Goal: Task Accomplishment & Management: Manage account settings

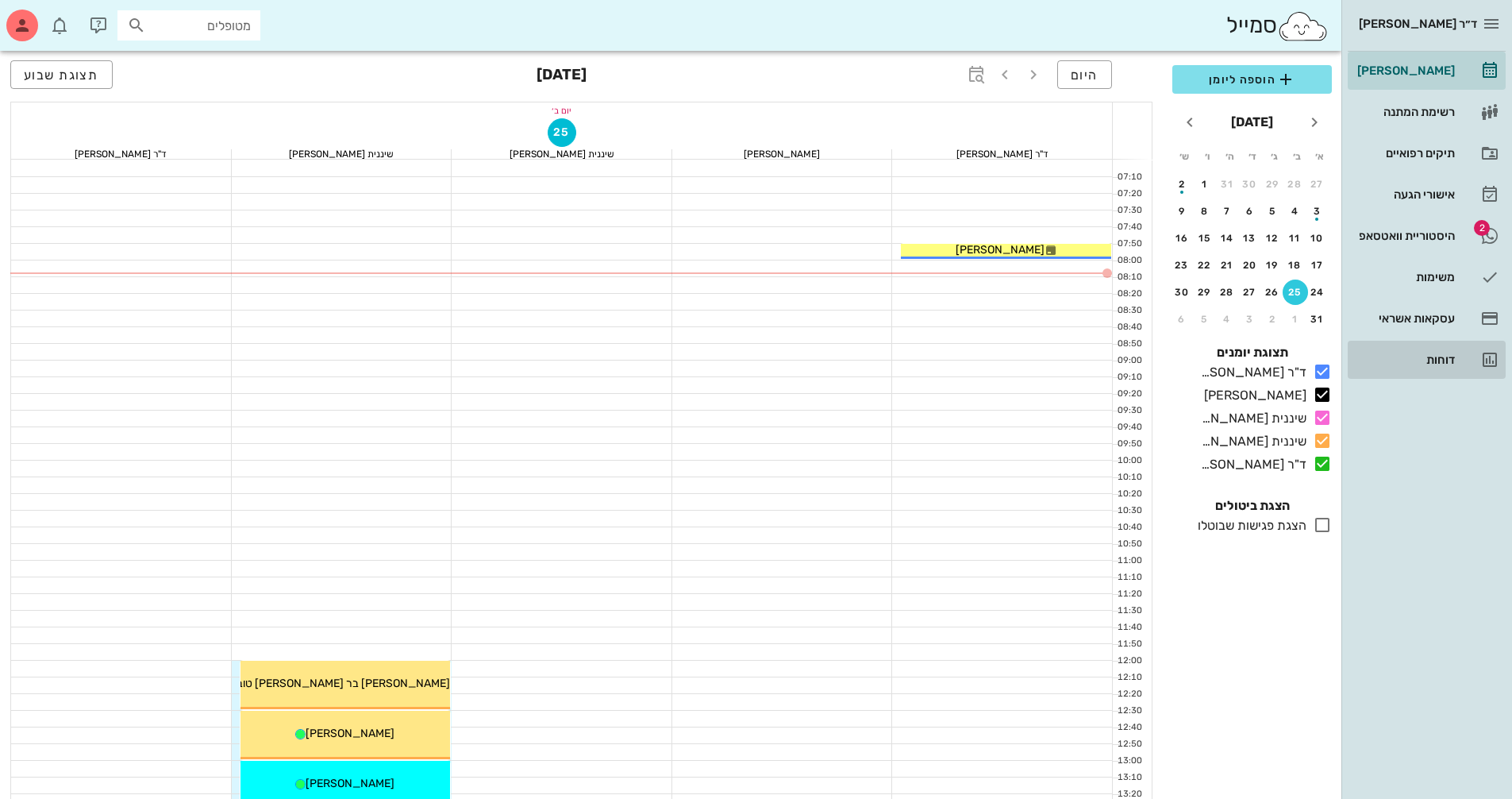
click at [1439, 357] on div "דוחות" at bounding box center [1405, 360] width 101 height 13
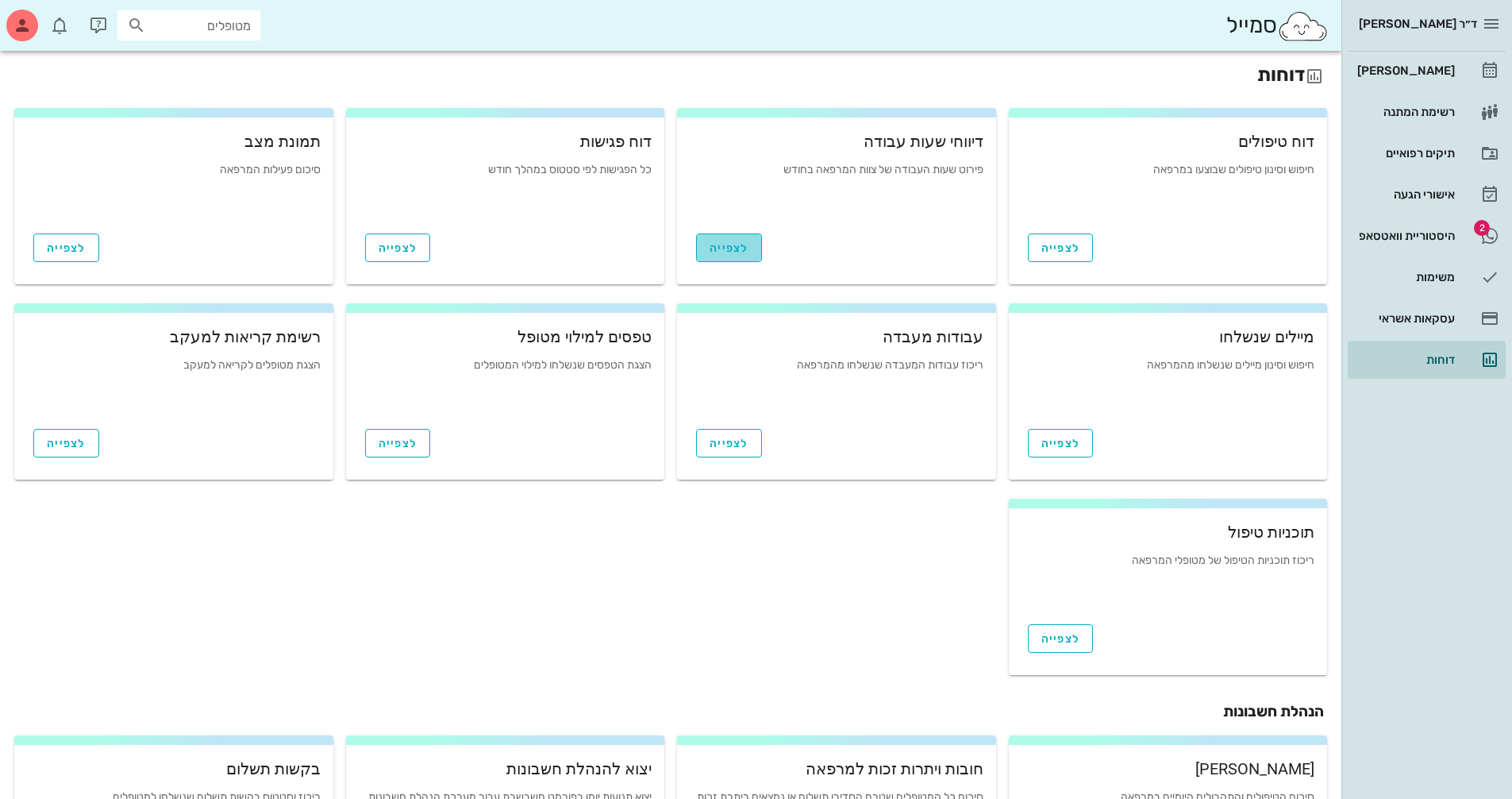
click at [724, 252] on span "לצפייה" at bounding box center [729, 248] width 39 height 14
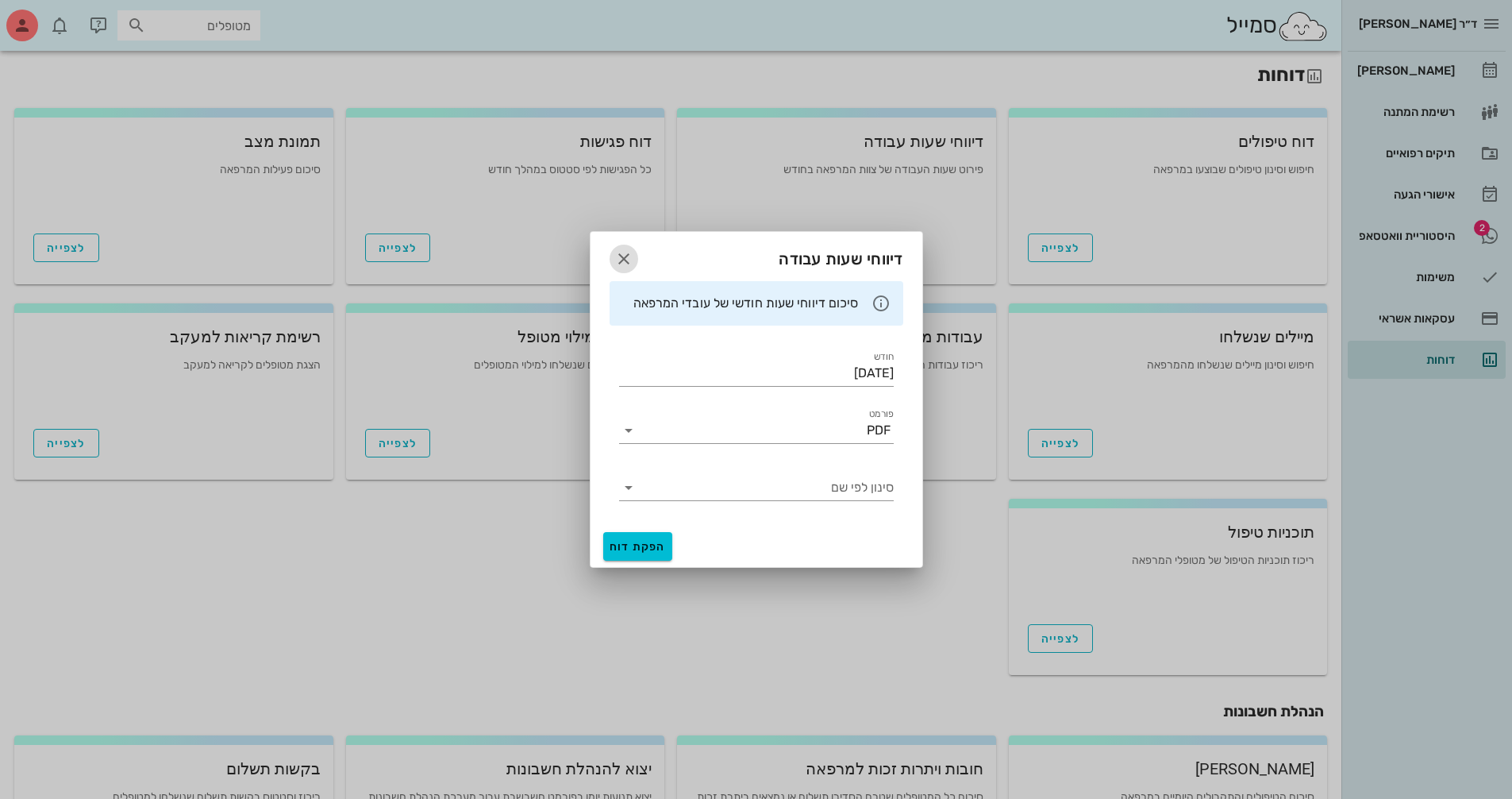
click at [618, 256] on icon "button" at bounding box center [623, 258] width 19 height 19
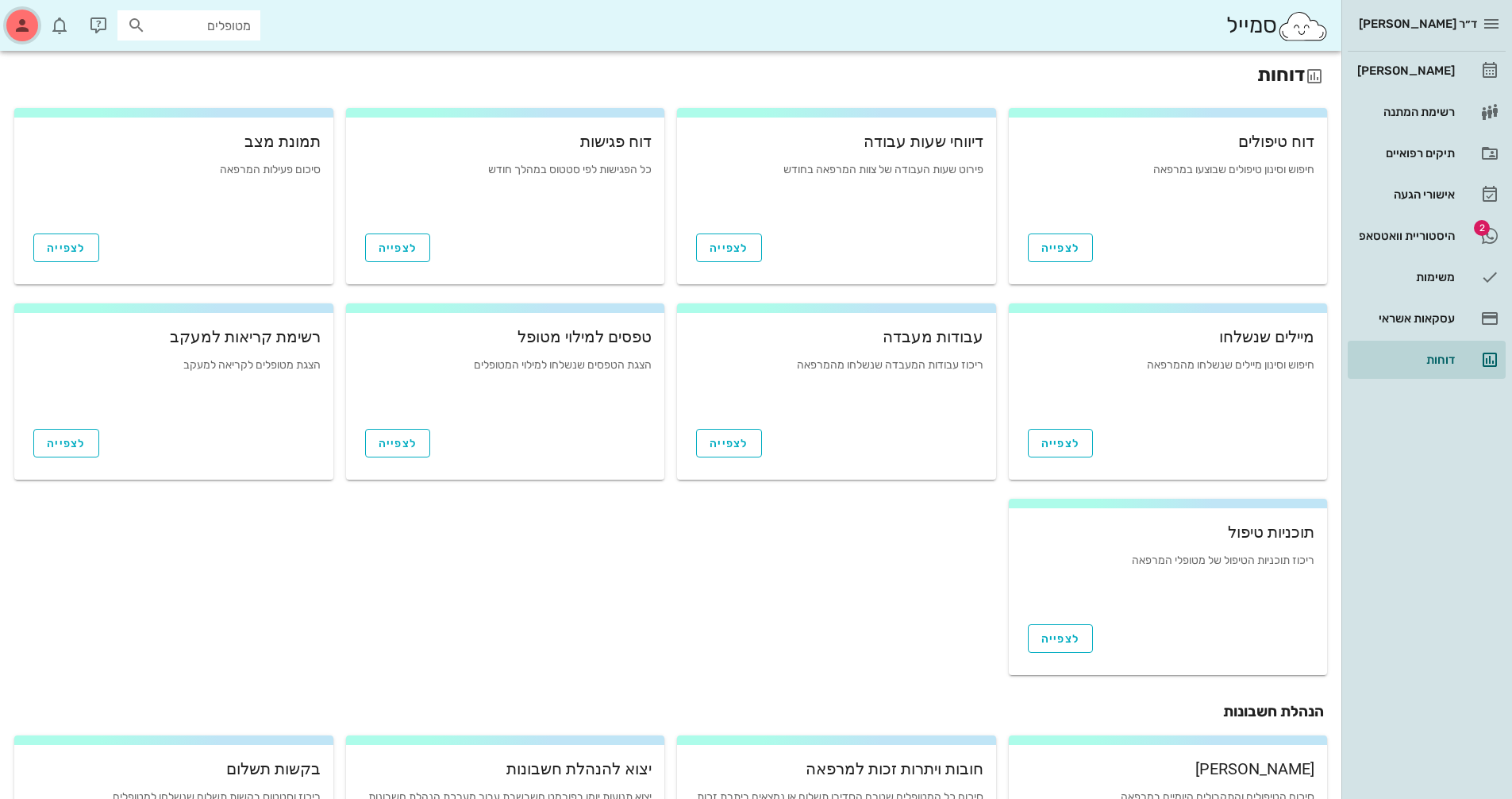
click at [28, 27] on icon "button" at bounding box center [22, 25] width 19 height 19
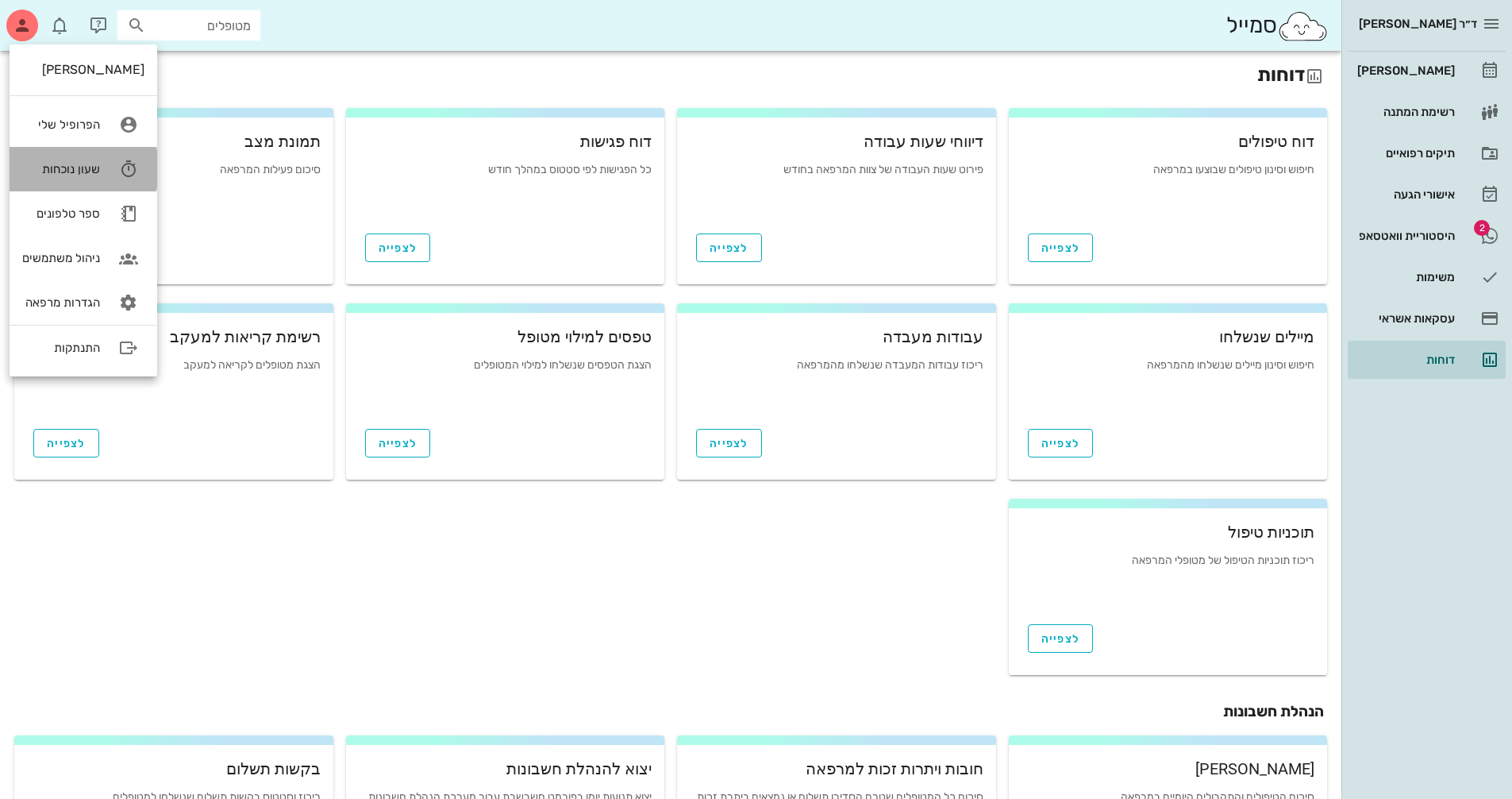
click at [77, 166] on div "שעון נוכחות" at bounding box center [61, 169] width 78 height 15
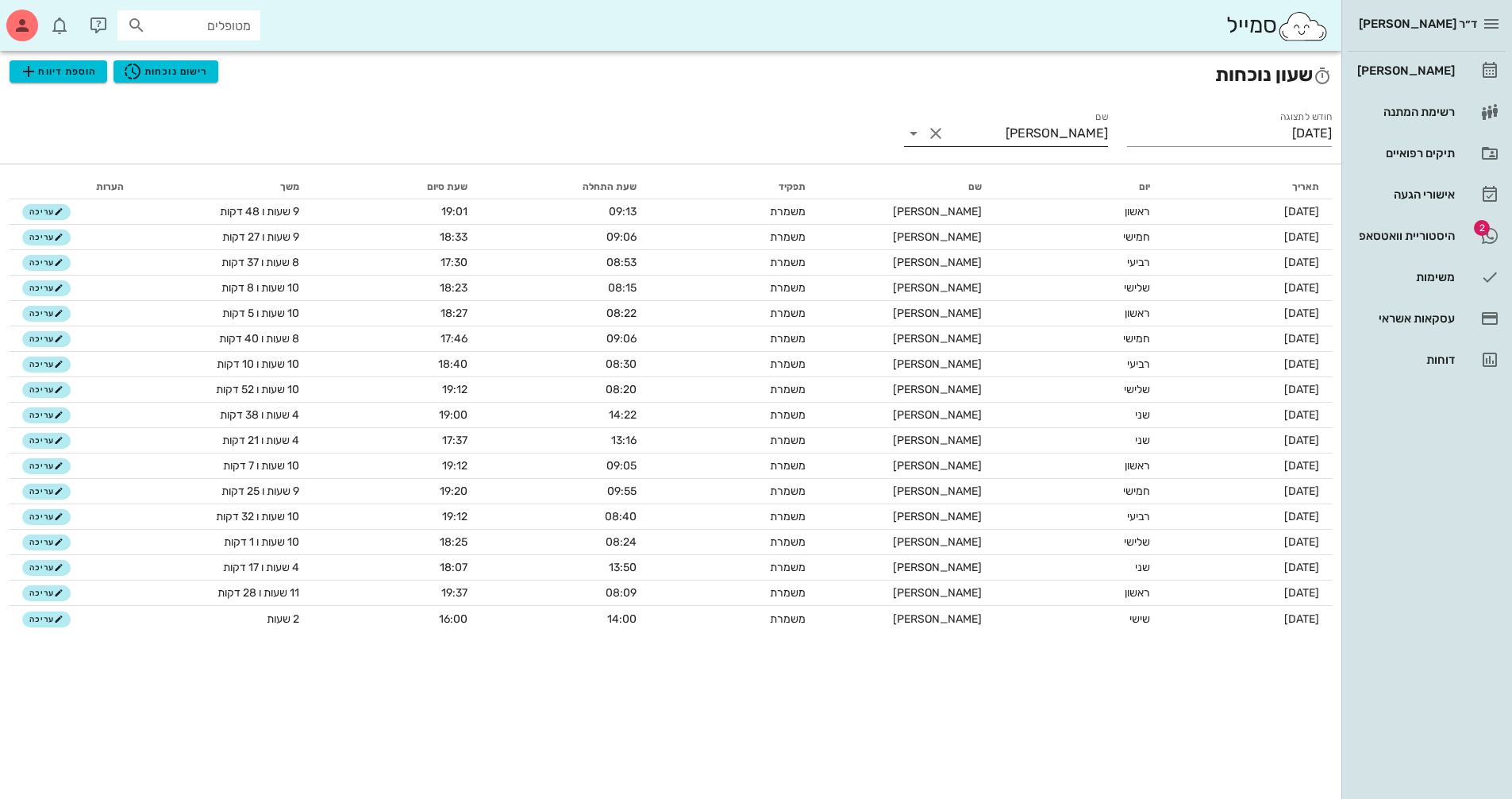
click at [937, 135] on button "Clear שם" at bounding box center [935, 133] width 19 height 19
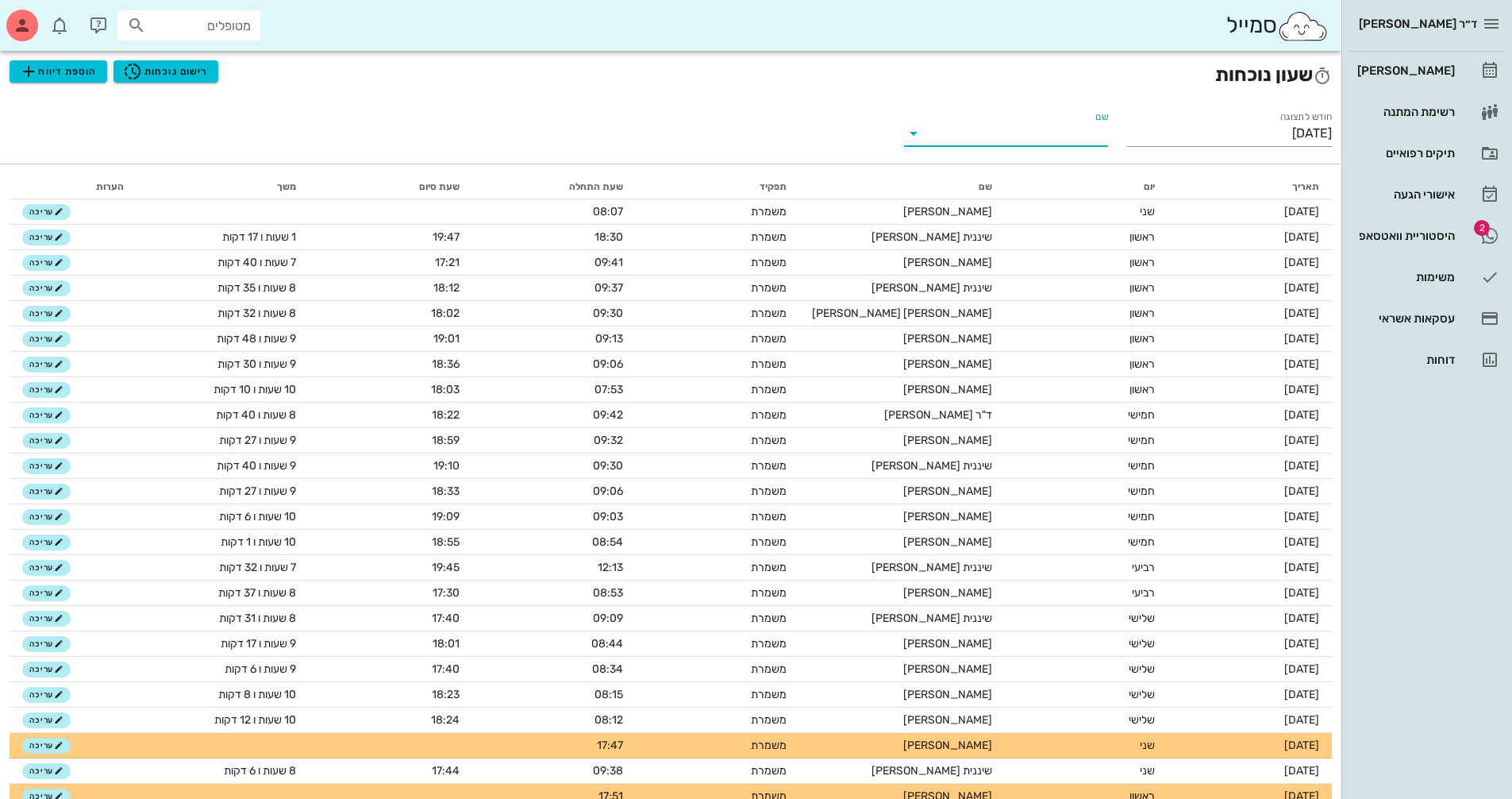
click at [937, 135] on input "שם" at bounding box center [1018, 133] width 179 height 26
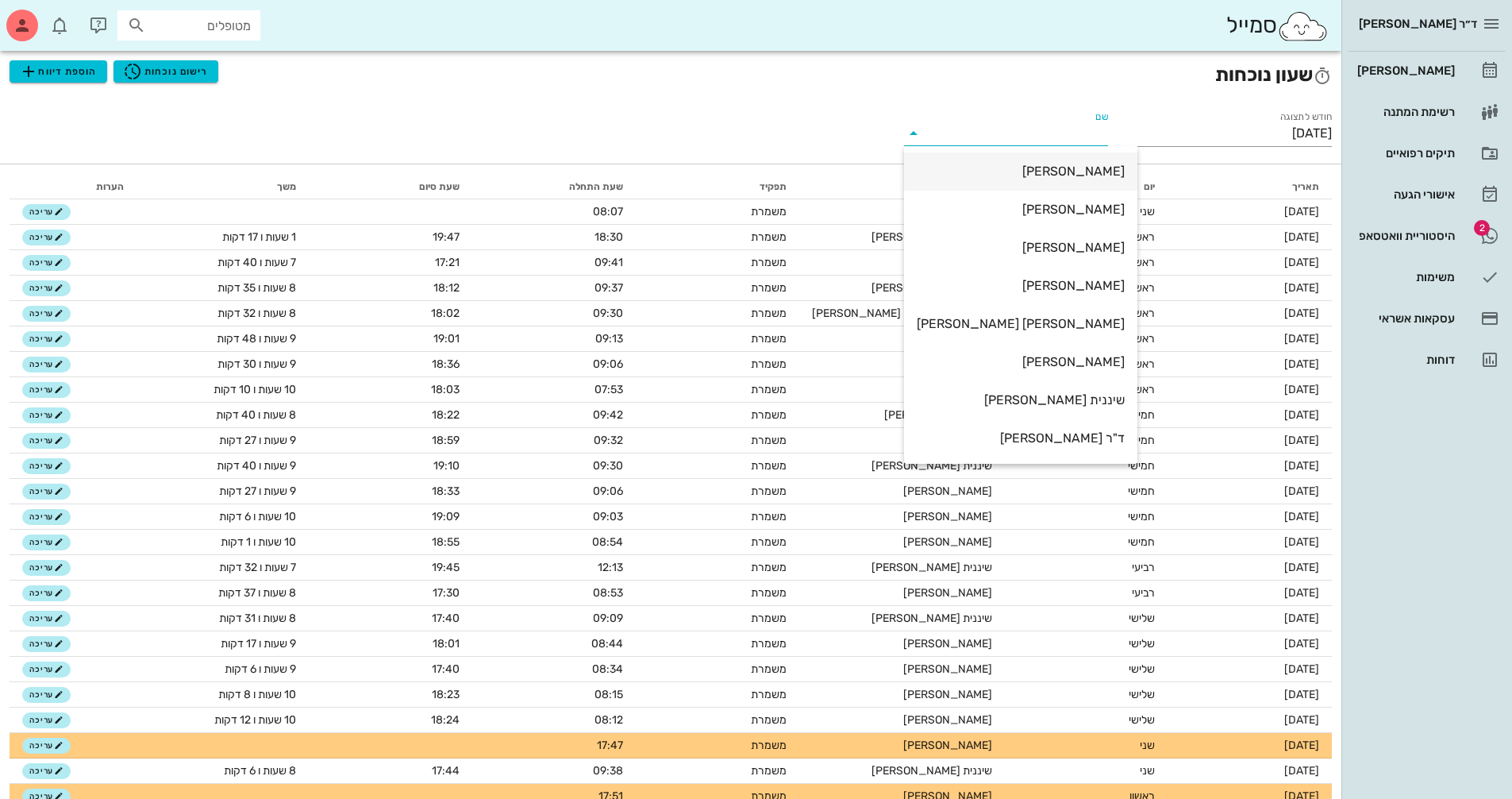
click at [1021, 173] on div "[PERSON_NAME]" at bounding box center [1020, 171] width 207 height 15
type input "[PERSON_NAME]"
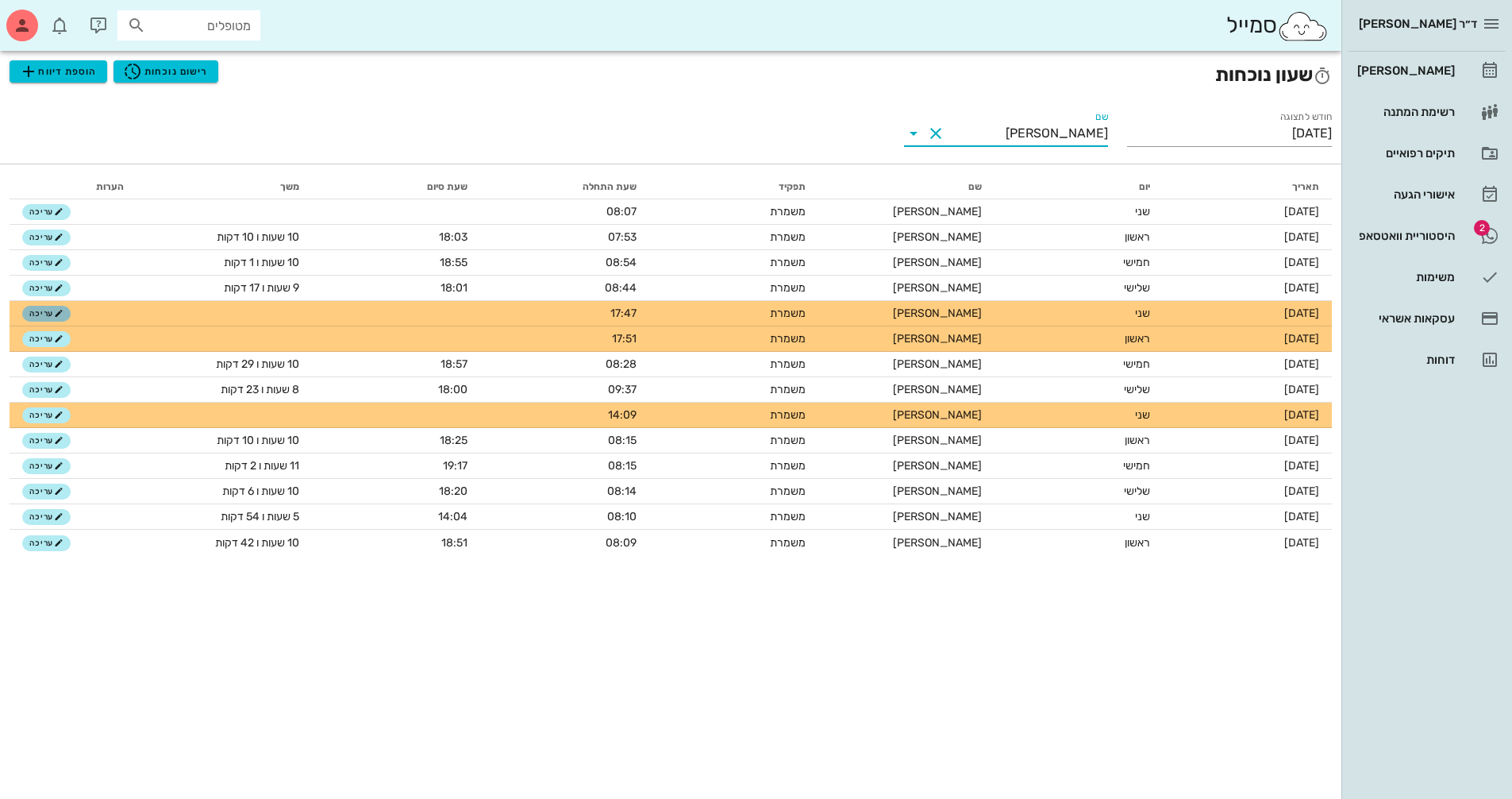
click at [44, 313] on span "עריכה" at bounding box center [46, 313] width 34 height 9
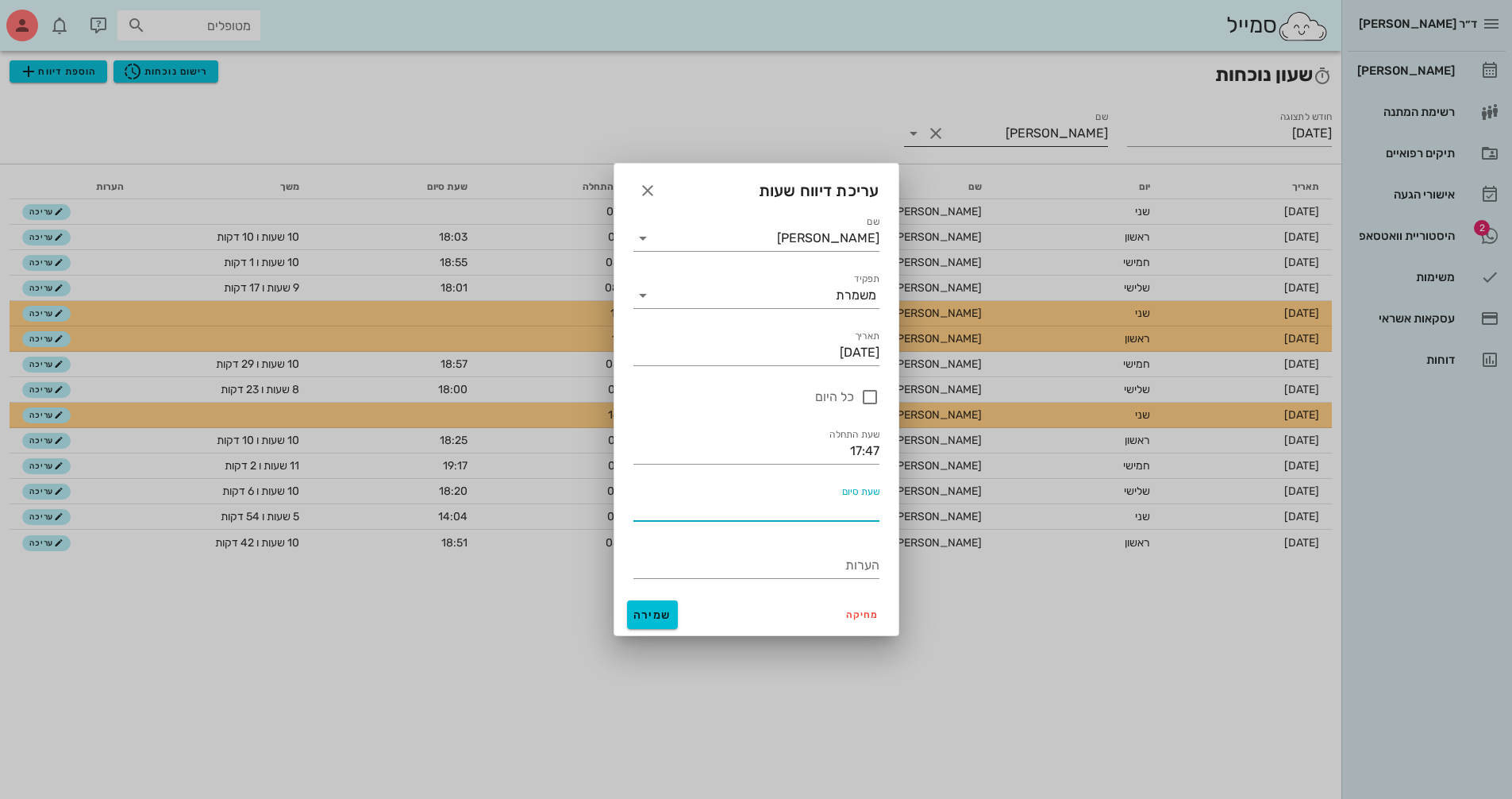
click at [811, 504] on input "שעת סיום" at bounding box center [756, 508] width 246 height 26
type input "17:47"
click at [834, 450] on input "17:47" at bounding box center [756, 451] width 246 height 26
drag, startPoint x: 846, startPoint y: 451, endPoint x: 887, endPoint y: 442, distance: 42.0
click at [887, 442] on div "שעת התחלה 17:47" at bounding box center [756, 445] width 265 height 57
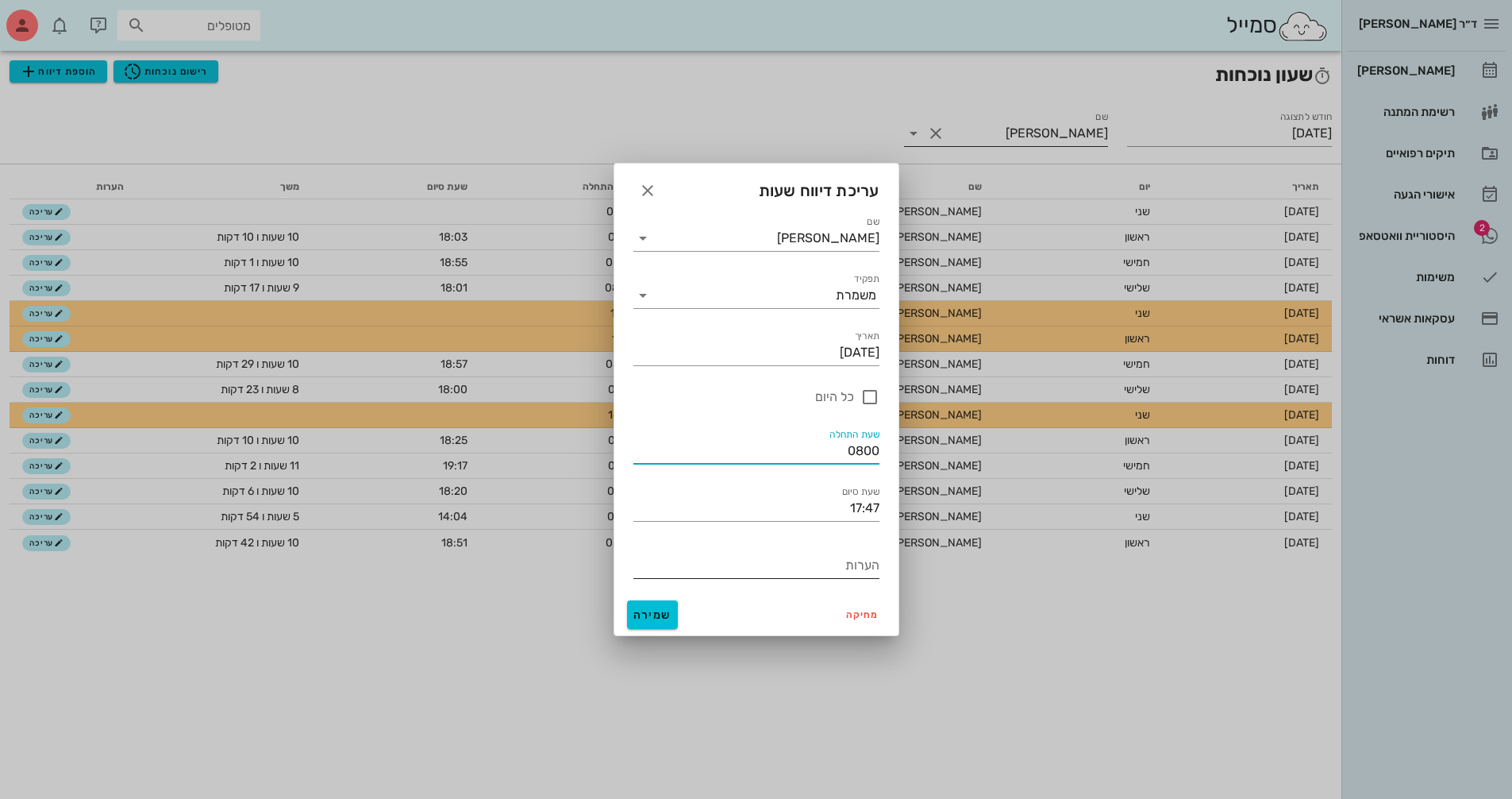
type input "08:00"
click at [786, 562] on input "הערות" at bounding box center [756, 566] width 246 height 26
click at [649, 618] on span "שמירה" at bounding box center [652, 614] width 38 height 14
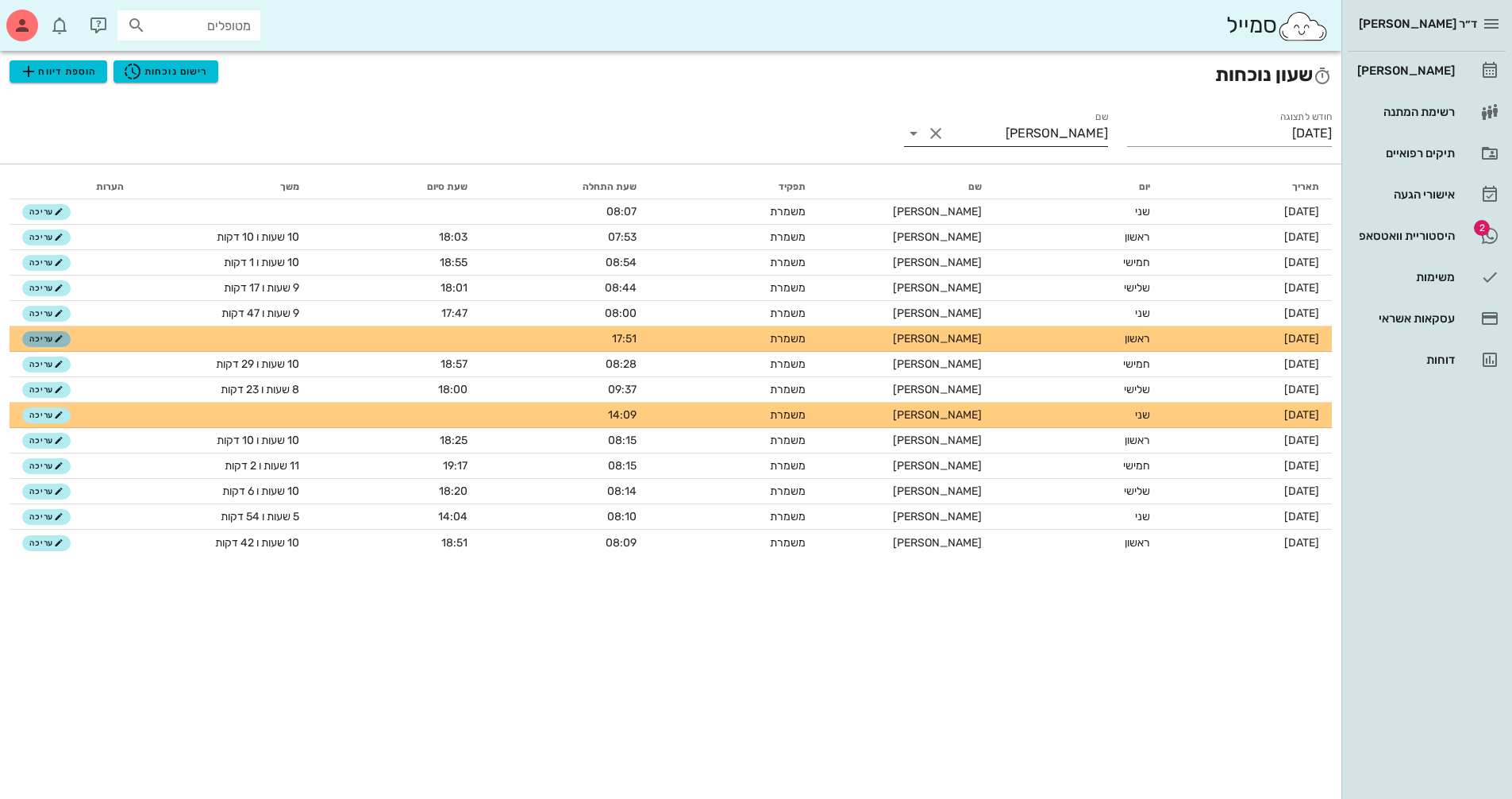
click at [30, 338] on span "עריכה" at bounding box center [46, 339] width 34 height 9
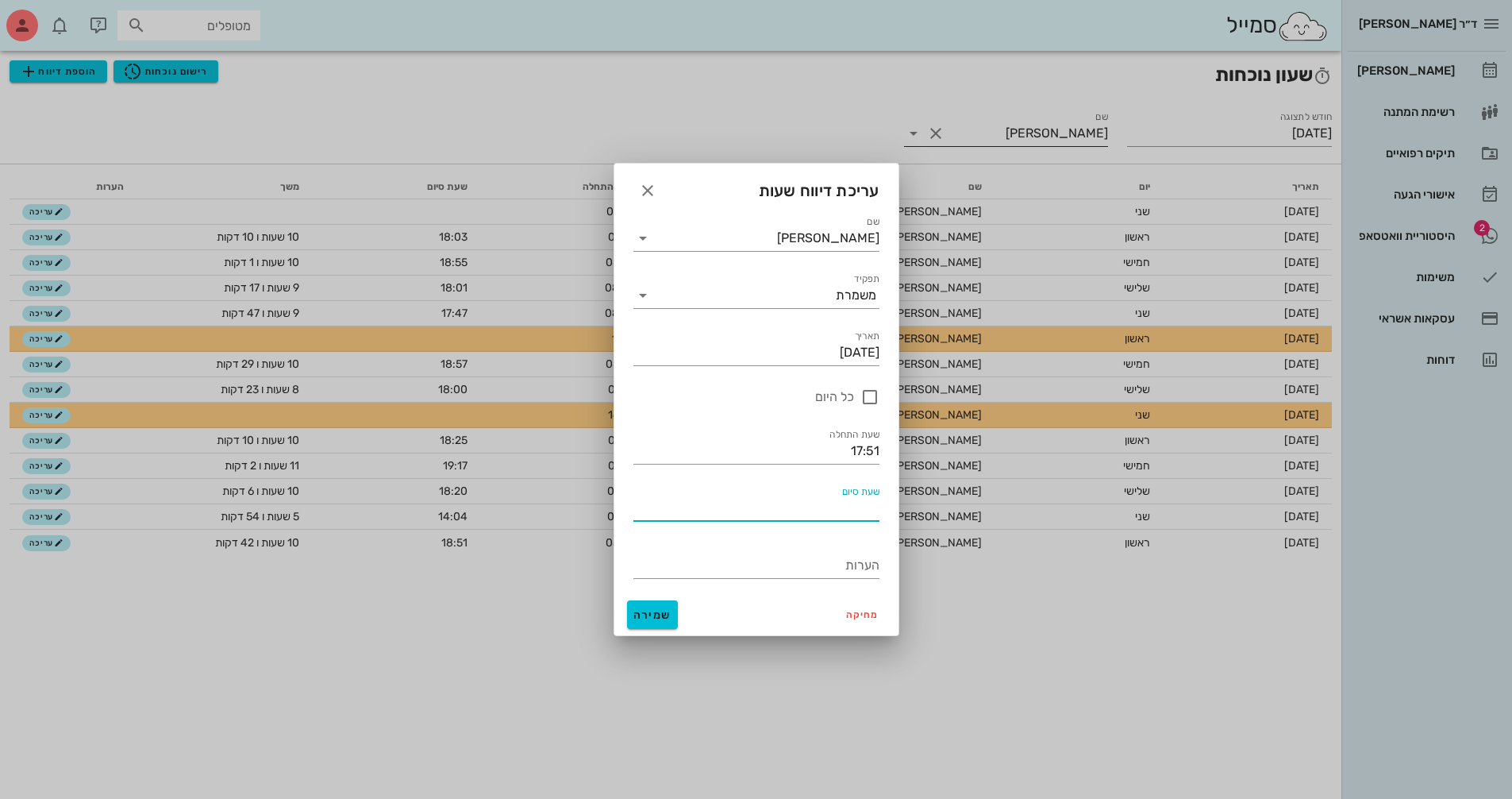
click at [813, 502] on input "שעת סיום" at bounding box center [756, 508] width 246 height 26
type input "0"
type input "17:51"
drag, startPoint x: 838, startPoint y: 448, endPoint x: 887, endPoint y: 444, distance: 49.2
click at [887, 444] on div "שעת התחלה 17:51" at bounding box center [756, 445] width 265 height 57
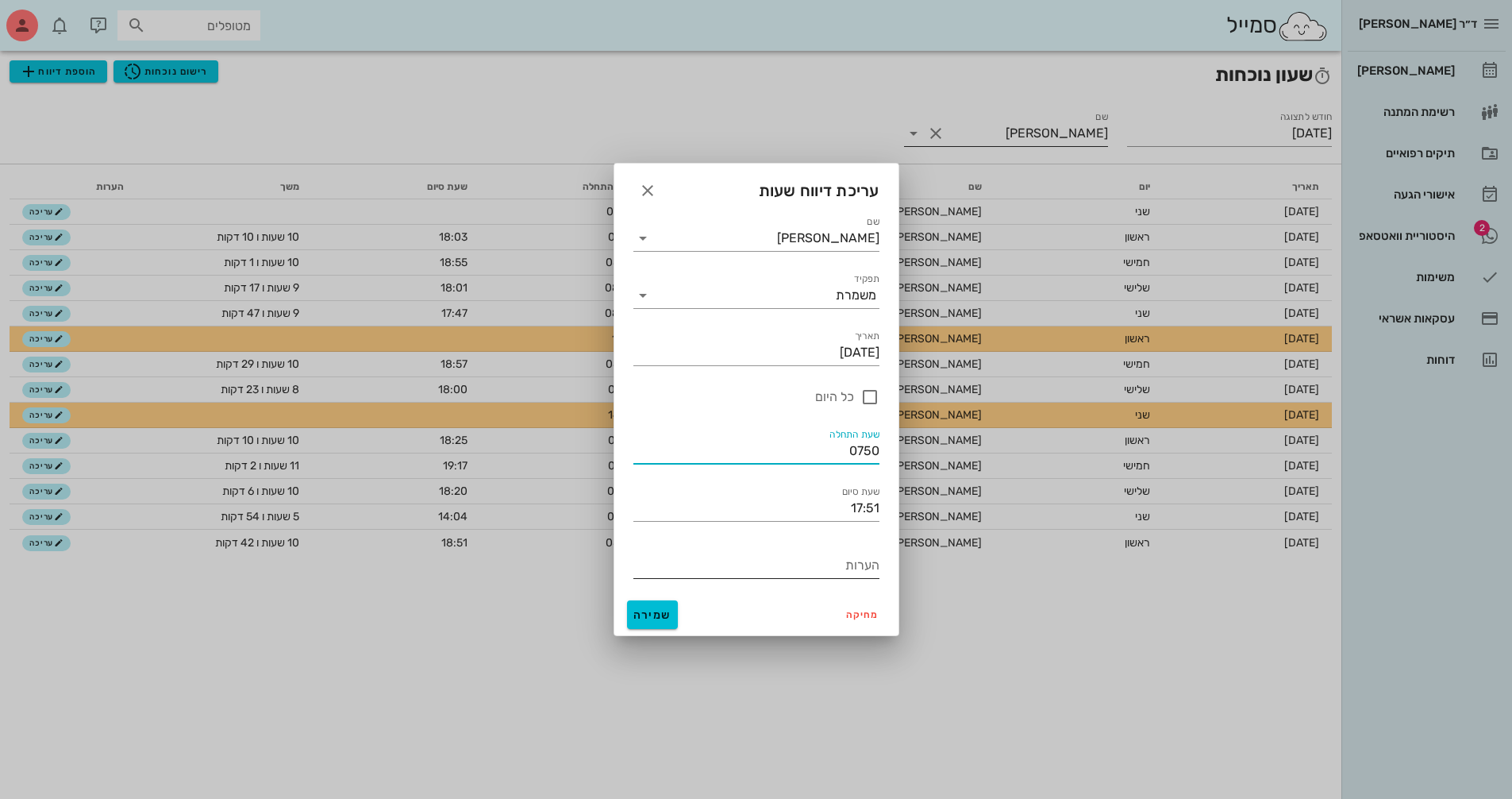
type input "07:50"
click at [796, 561] on input "הערות" at bounding box center [756, 566] width 246 height 26
click at [646, 611] on span "שמירה" at bounding box center [652, 614] width 38 height 14
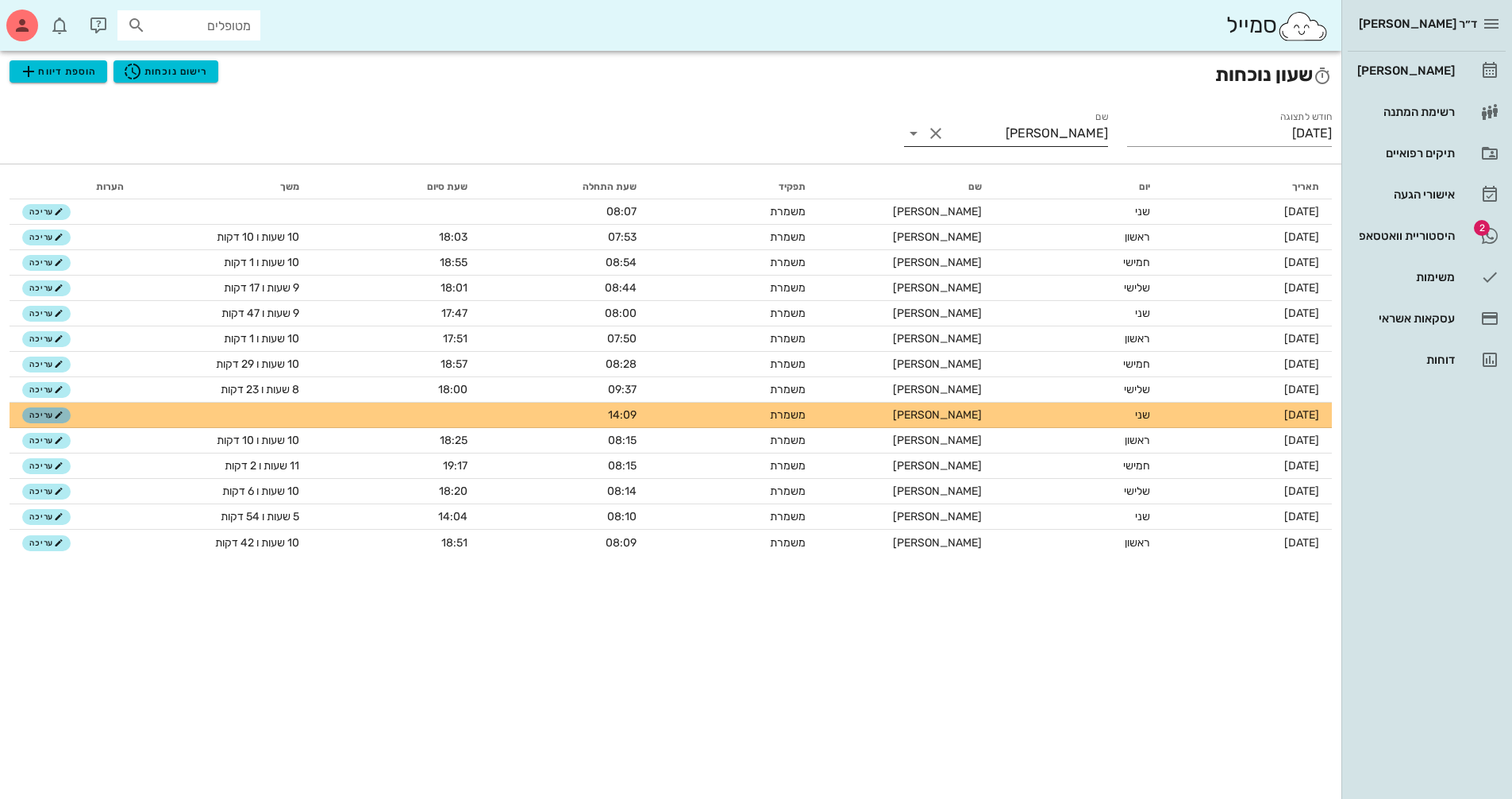
click at [46, 417] on span "עריכה" at bounding box center [46, 415] width 34 height 9
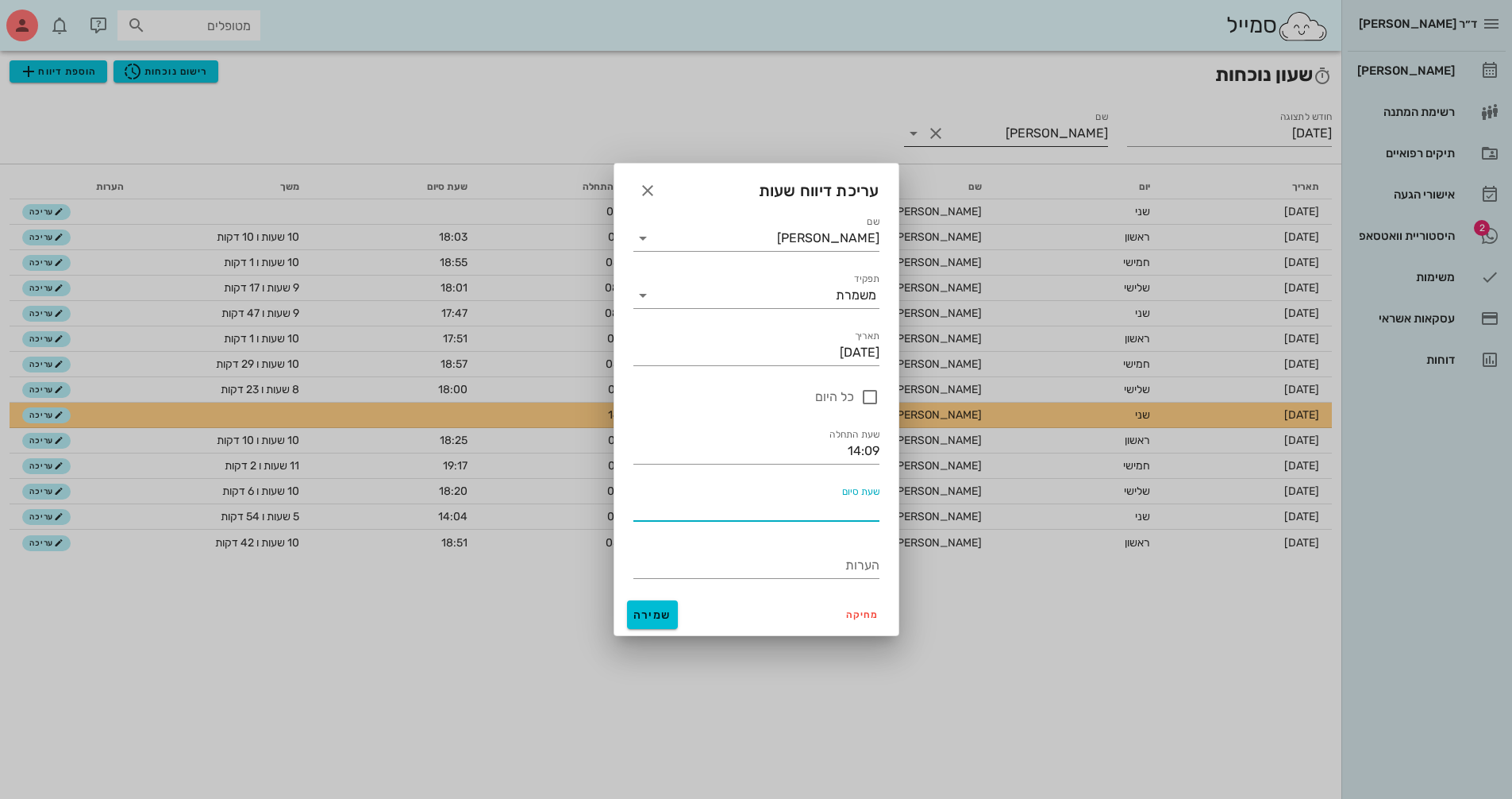
click at [826, 501] on input "שעת סיום" at bounding box center [756, 508] width 246 height 26
type input "14:09"
click at [823, 447] on input "14:09" at bounding box center [756, 451] width 246 height 26
drag, startPoint x: 823, startPoint y: 447, endPoint x: 892, endPoint y: 452, distance: 69.2
click at [892, 452] on div "שם [PERSON_NAME] תפקיד משמרת תאריכים תאריך [DATE] כל היום שעת התחלה 14:09 שעת ס…" at bounding box center [756, 398] width 284 height 390
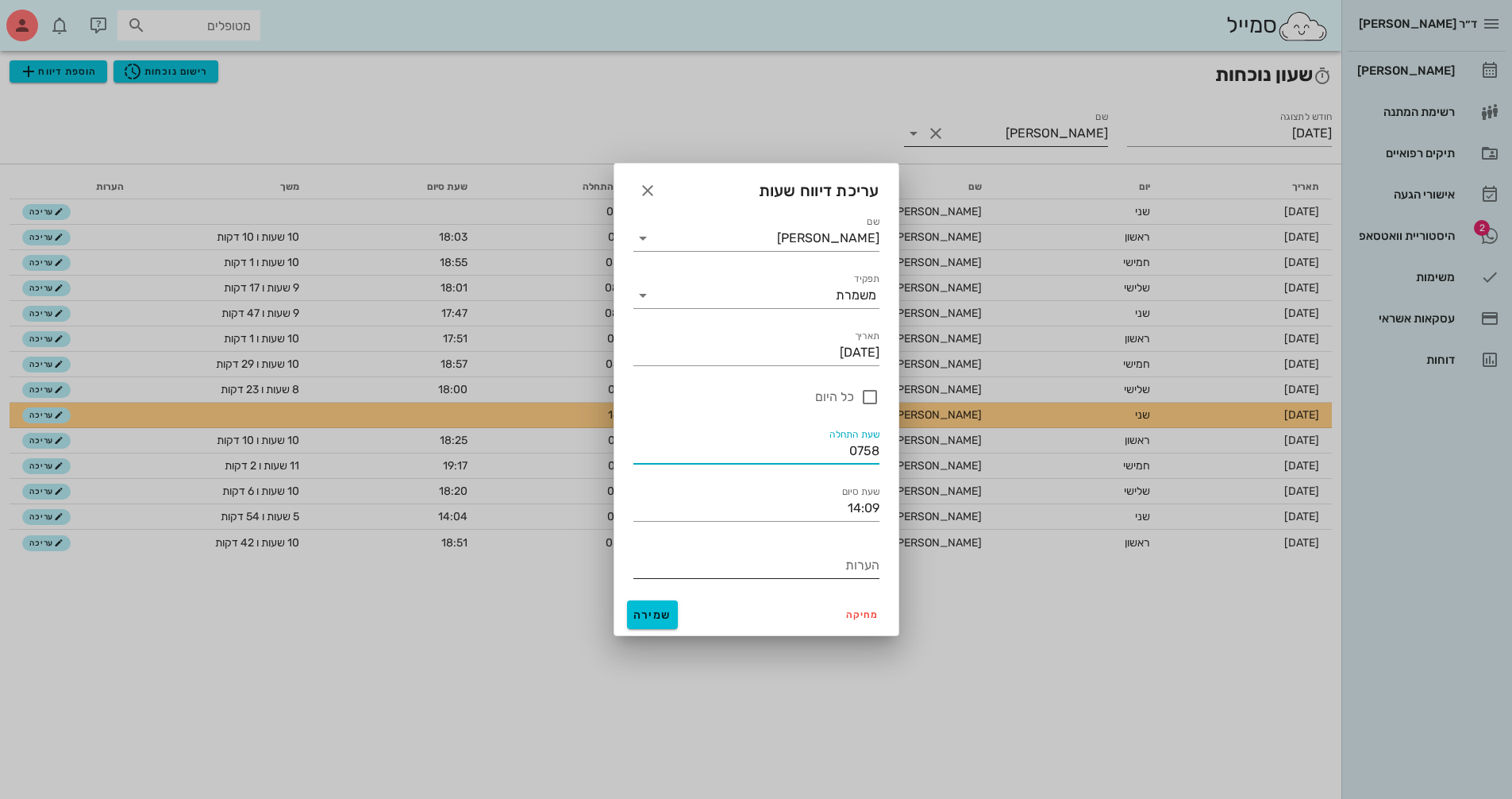
type input "07:58"
click at [781, 571] on input "הערות" at bounding box center [756, 566] width 246 height 26
click at [650, 613] on span "שמירה" at bounding box center [652, 614] width 38 height 14
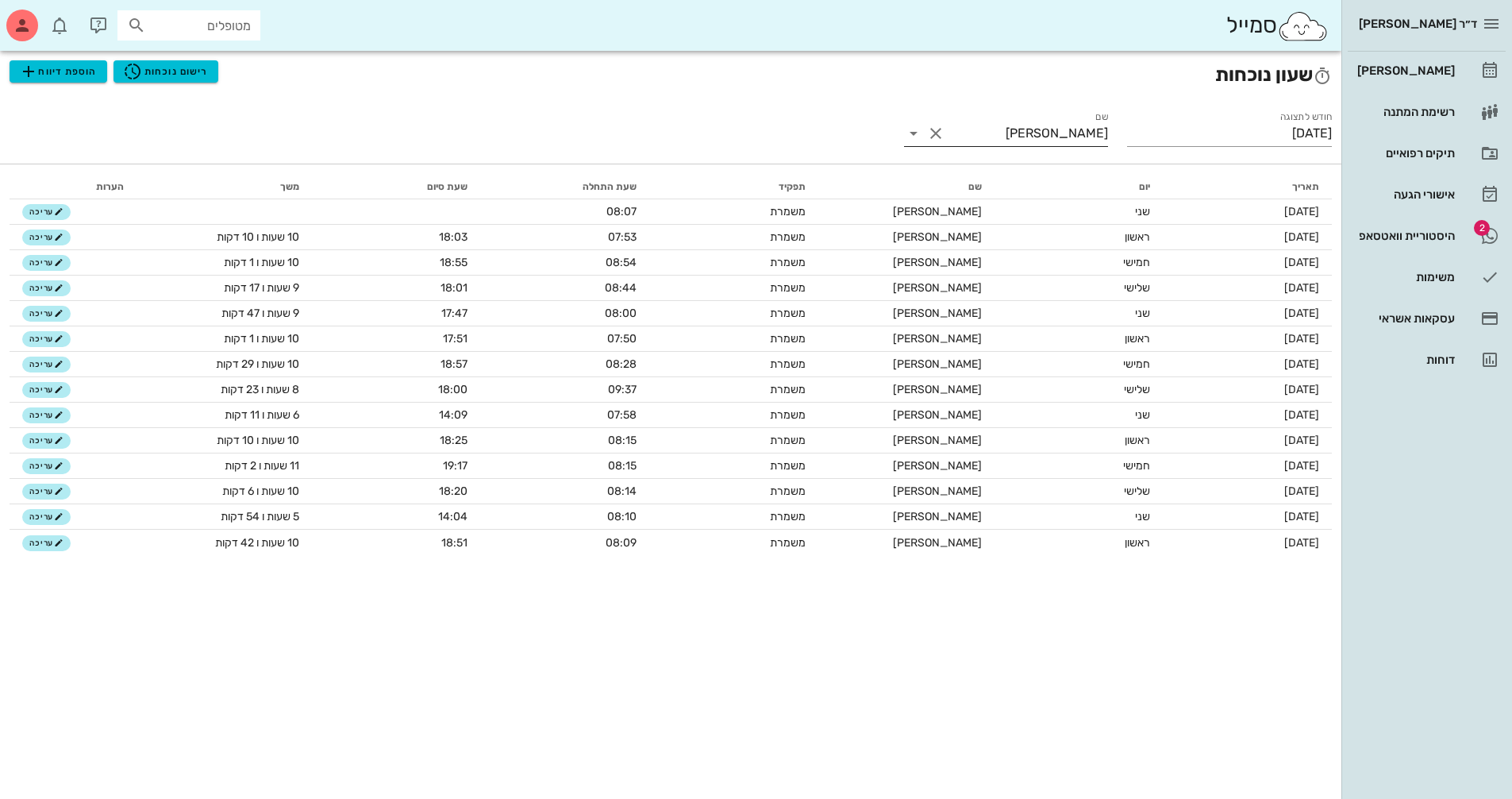
click at [927, 128] on button "Clear שם" at bounding box center [935, 133] width 19 height 19
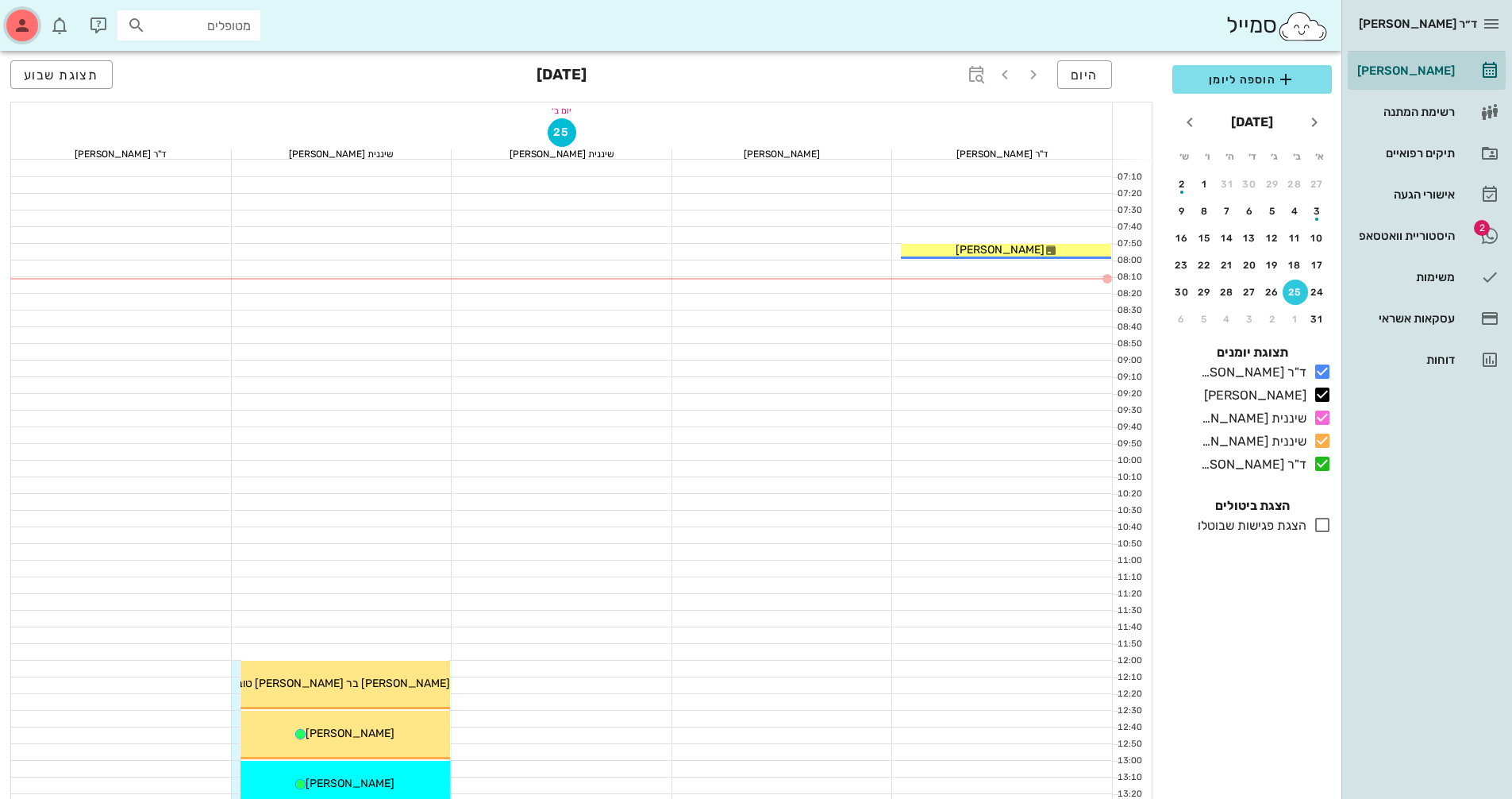
click at [25, 25] on icon "button" at bounding box center [22, 25] width 19 height 19
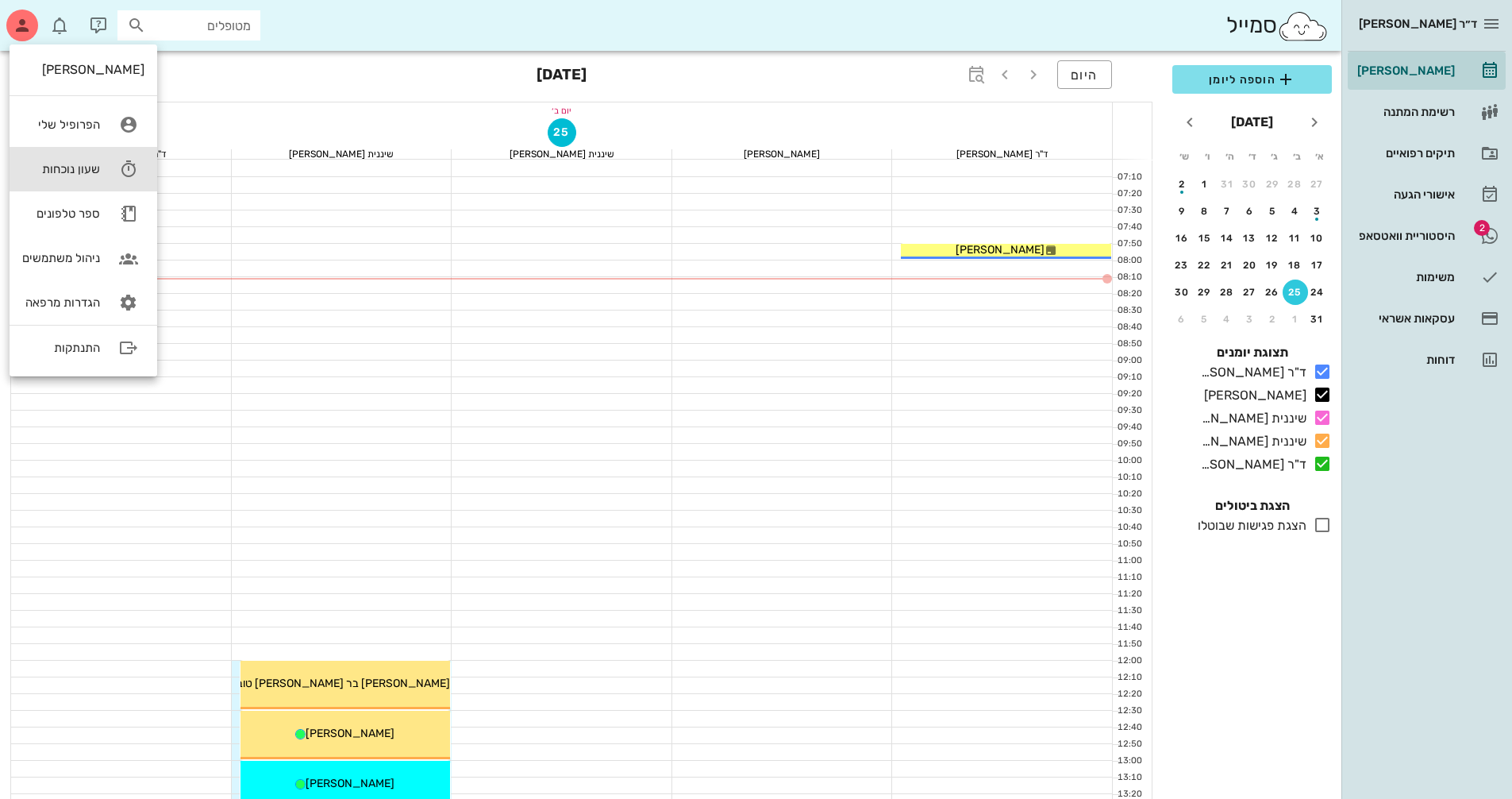
click at [70, 166] on div "שעון נוכחות" at bounding box center [61, 169] width 78 height 15
